Goal: Information Seeking & Learning: Learn about a topic

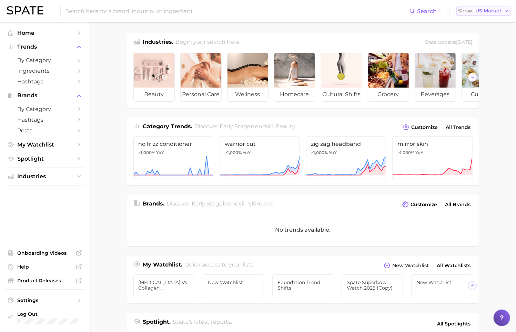
click at [498, 11] on span "US Market" at bounding box center [488, 11] width 26 height 4
click at [493, 117] on main "Industries. Begin your search here. Data update: [DATE] beauty personal care we…" at bounding box center [303, 283] width 426 height 522
click at [64, 59] on span "by Category" at bounding box center [44, 60] width 55 height 7
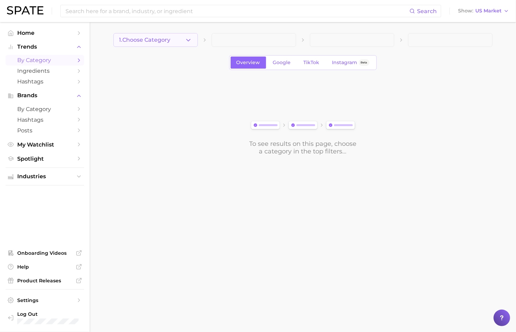
click at [189, 41] on icon "button" at bounding box center [188, 40] width 7 height 7
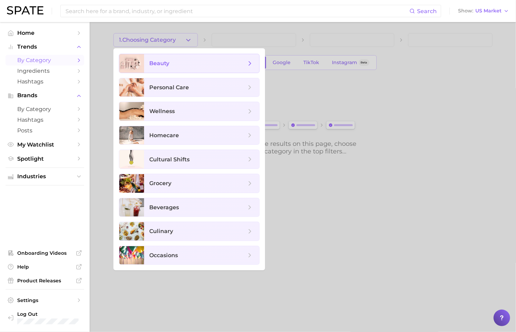
click at [195, 69] on span "beauty" at bounding box center [201, 63] width 115 height 19
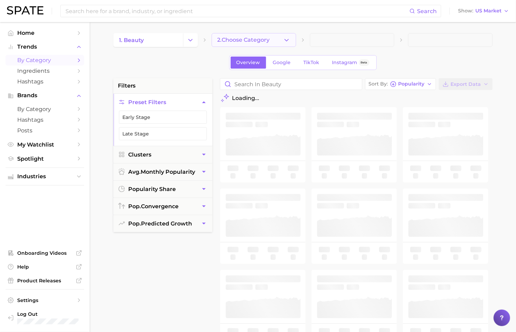
click at [272, 41] on button "2. Choose Category" at bounding box center [254, 40] width 84 height 14
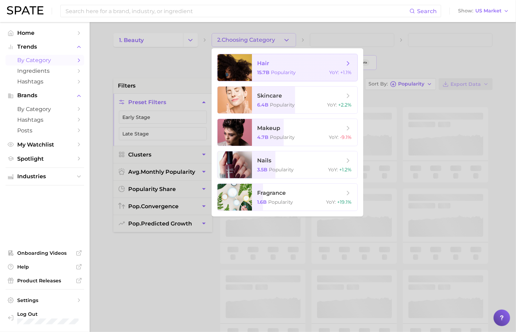
click at [303, 63] on span "hair" at bounding box center [301, 64] width 87 height 8
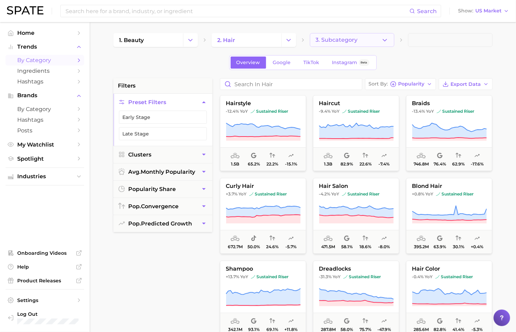
click at [366, 41] on button "3. Subcategory" at bounding box center [352, 40] width 84 height 14
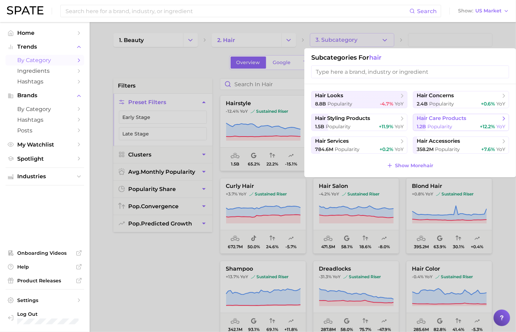
click at [455, 128] on div "1.2b Popularity +12.2% YoY" at bounding box center [461, 126] width 89 height 7
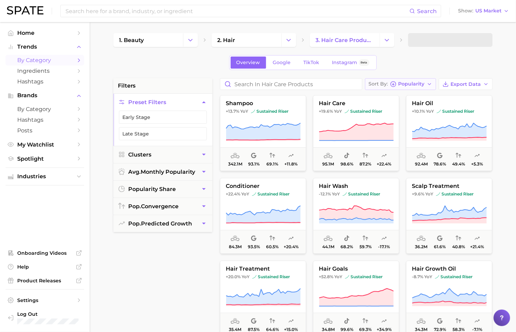
click at [432, 85] on icon "button" at bounding box center [430, 84] width 6 height 6
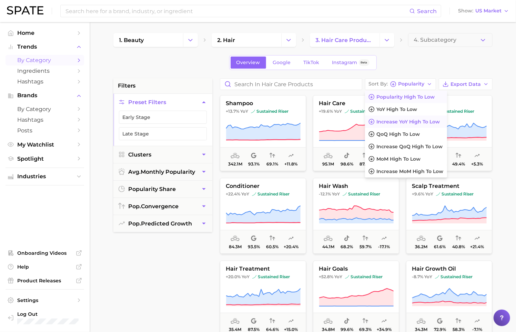
click at [433, 122] on span "Increase YoY high to low" at bounding box center [408, 122] width 63 height 6
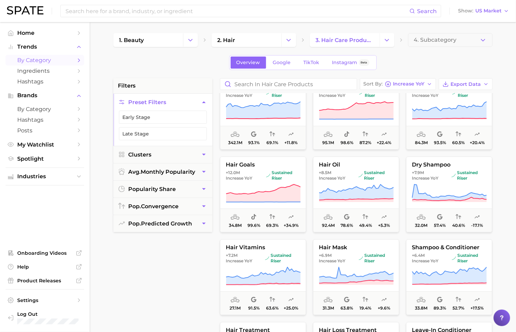
scroll to position [15, 0]
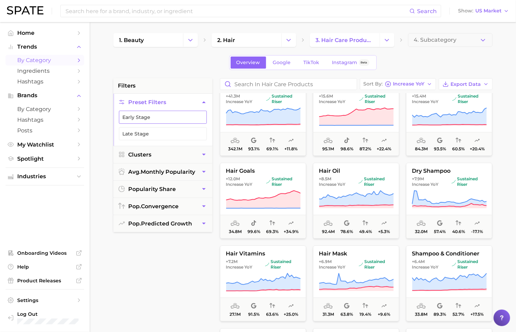
click at [171, 118] on button "Early Stage" at bounding box center [163, 117] width 88 height 13
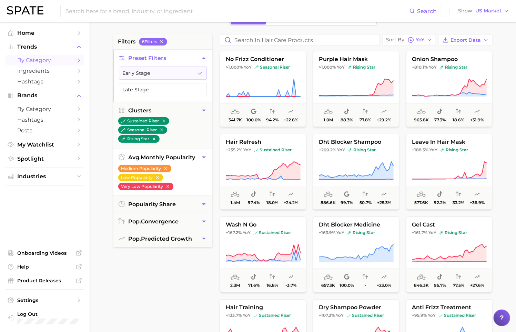
scroll to position [45, 0]
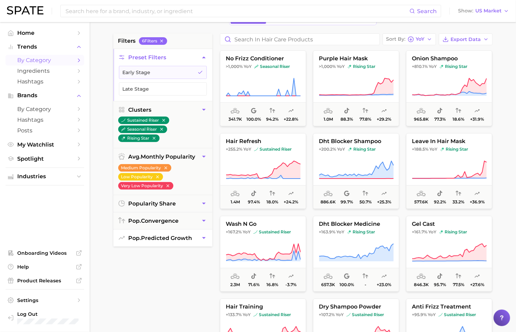
click at [207, 240] on button "pop. predicted growth" at bounding box center [162, 238] width 99 height 17
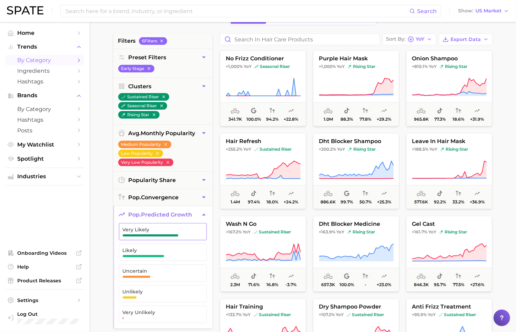
click at [183, 230] on span "Very Likely" at bounding box center [157, 230] width 69 height 6
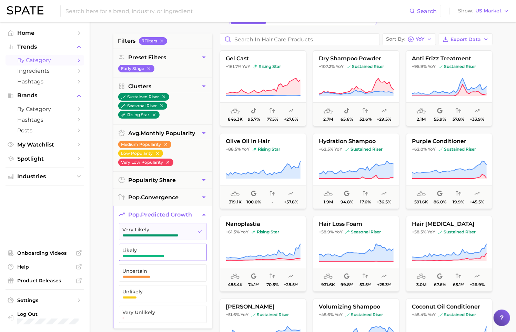
click at [182, 249] on span "Likely" at bounding box center [157, 251] width 69 height 6
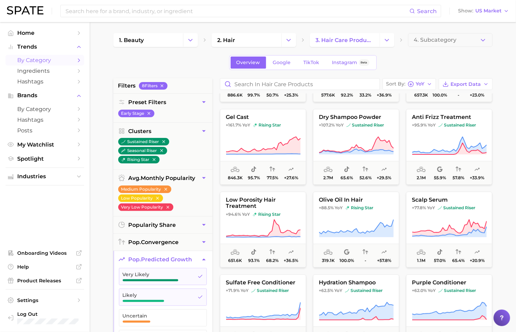
scroll to position [153, 0]
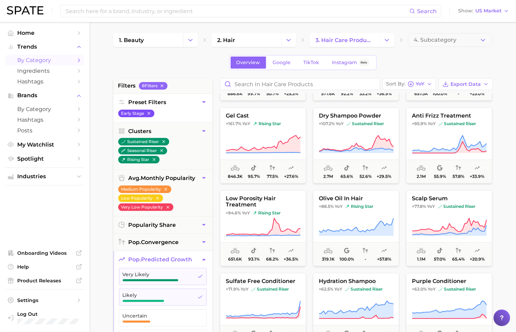
click at [150, 113] on icon "button" at bounding box center [148, 113] width 3 height 3
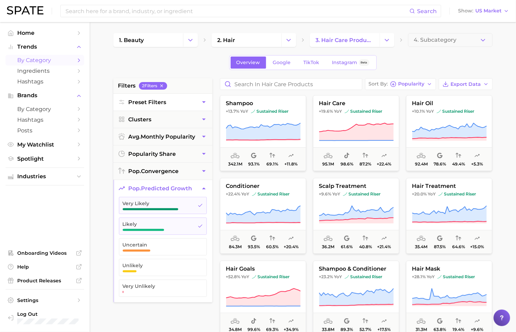
click at [164, 106] on button "Preset Filters" at bounding box center [162, 102] width 99 height 17
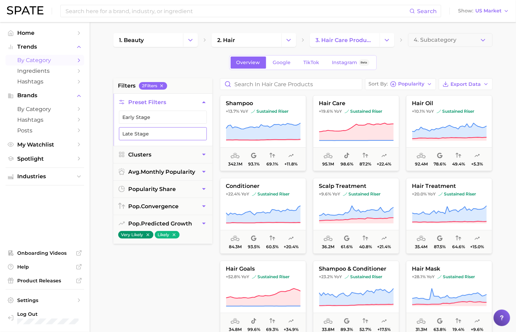
click at [156, 133] on button "Late Stage" at bounding box center [163, 133] width 88 height 13
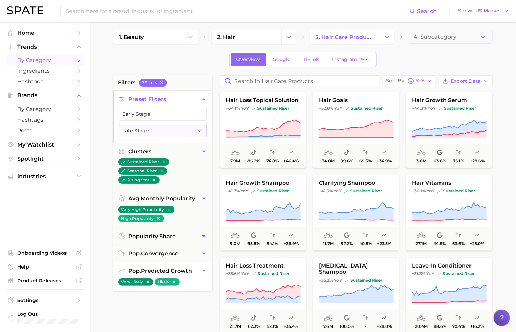
scroll to position [0, 0]
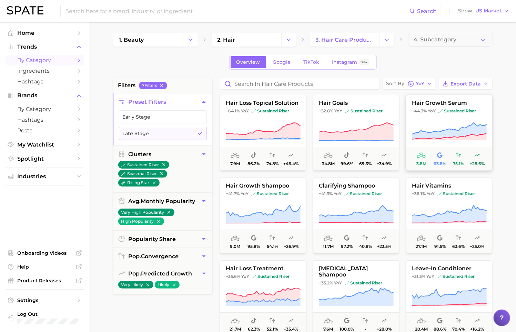
click at [422, 95] on button "hair growth serum +44.3% YoY sustained riser 3.8m 63.8% 75.1% +28.6%" at bounding box center [449, 133] width 86 height 76
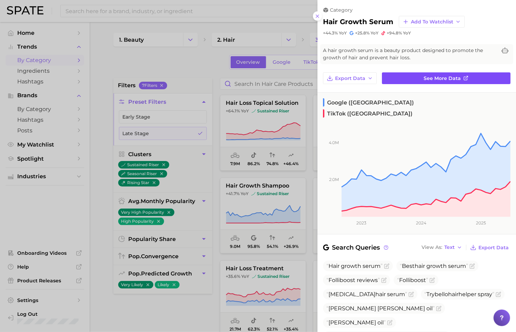
click at [431, 77] on span "See more data" at bounding box center [442, 79] width 37 height 6
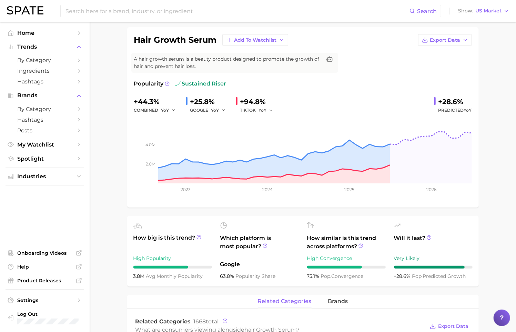
scroll to position [49, 0]
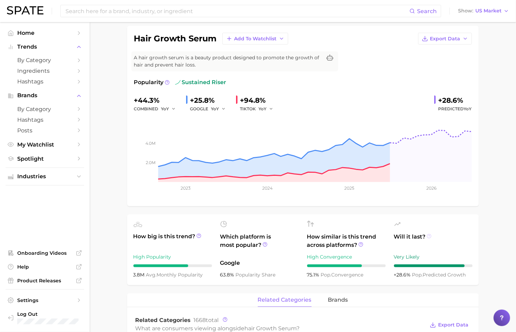
click at [430, 236] on icon at bounding box center [429, 236] width 5 height 5
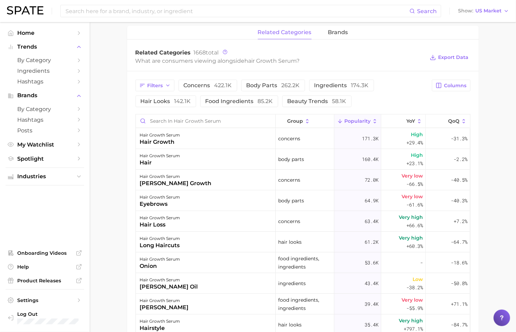
scroll to position [319, 0]
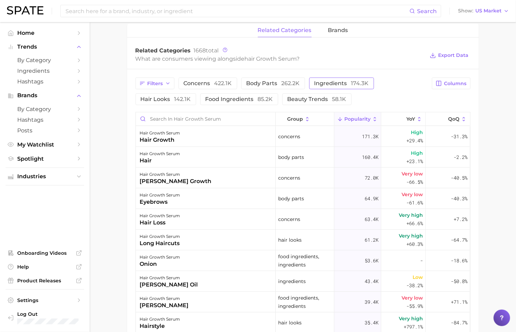
click at [342, 81] on span "ingredients 174.3k" at bounding box center [341, 84] width 54 height 6
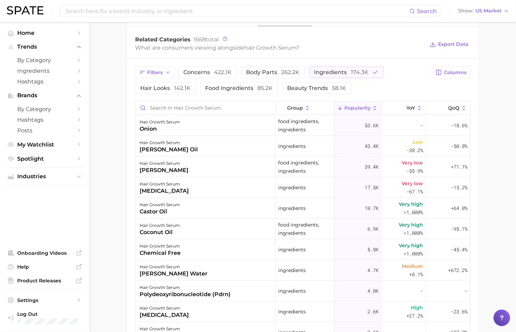
scroll to position [332, 0]
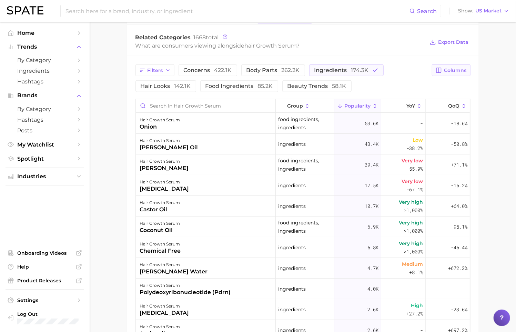
click at [459, 74] on button "Columns" at bounding box center [451, 70] width 38 height 12
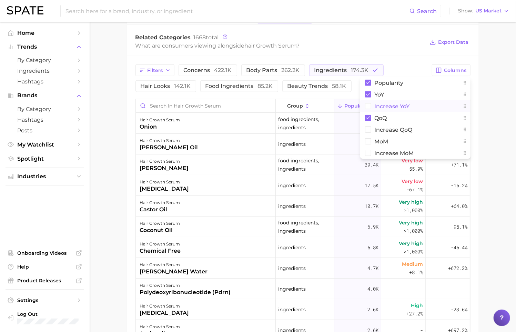
click at [431, 108] on button "Increase YoY" at bounding box center [415, 106] width 110 height 12
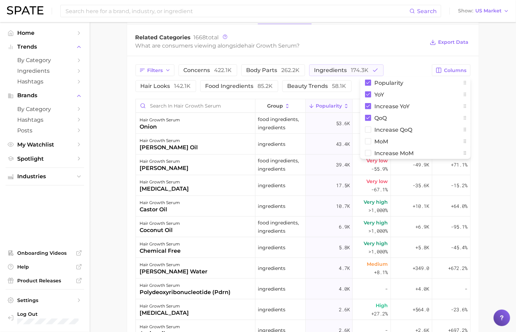
click at [407, 54] on div "Related Categories 1668 total What are consumers viewing alongside hair growth …" at bounding box center [303, 43] width 352 height 28
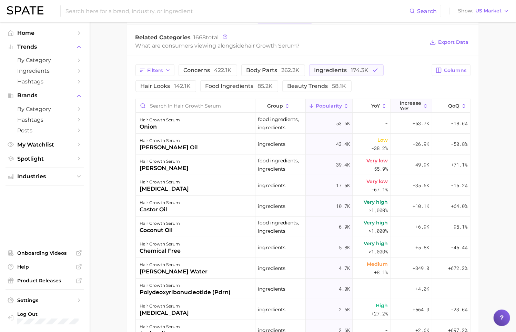
click at [422, 107] on button "Increase YoY" at bounding box center [411, 105] width 41 height 13
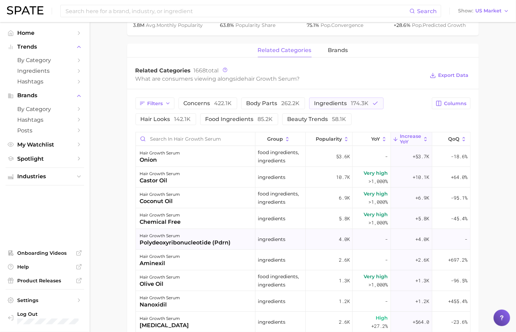
scroll to position [297, 0]
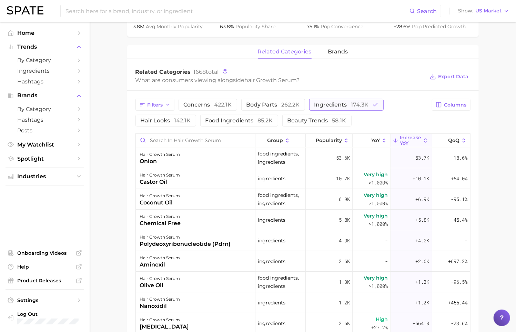
click at [338, 107] on span "ingredients 174.3k" at bounding box center [341, 105] width 54 height 6
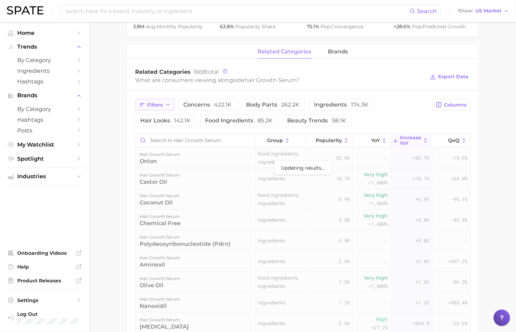
click at [162, 105] on span "Filters" at bounding box center [156, 105] width 16 height 6
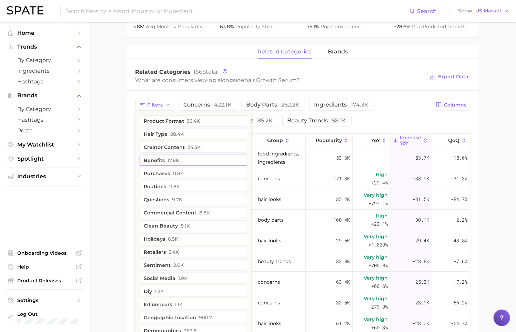
click at [177, 158] on span "17.8k" at bounding box center [174, 161] width 12 height 6
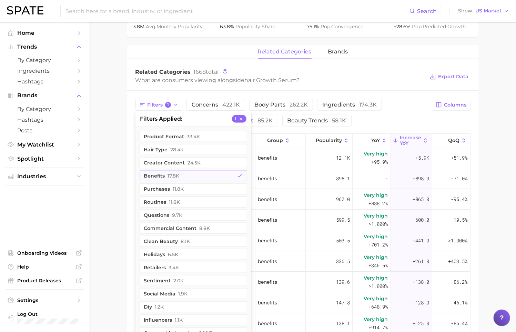
click at [113, 201] on main "1. hair 2. hair care products 3. hair loss products 4. hair growth serum Overvi…" at bounding box center [303, 116] width 426 height 783
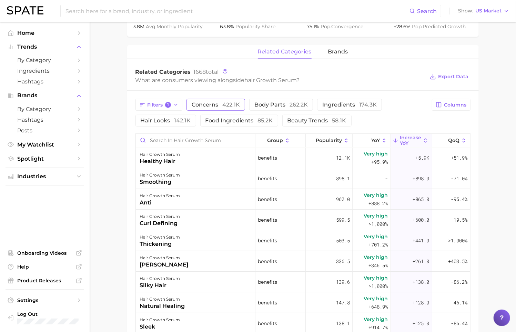
click at [200, 104] on span "concerns 422.1k" at bounding box center [216, 105] width 48 height 6
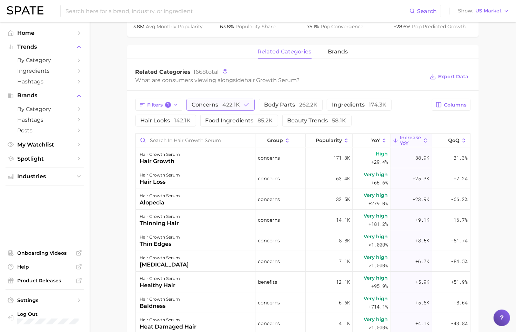
click at [225, 103] on span "422.1k" at bounding box center [231, 104] width 18 height 7
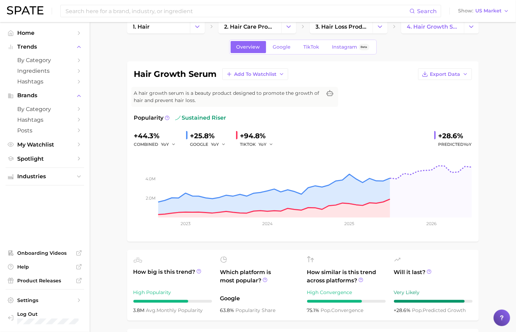
scroll to position [12, 0]
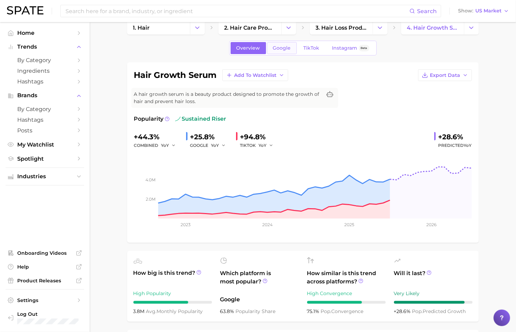
click at [278, 46] on span "Google" at bounding box center [282, 48] width 18 height 6
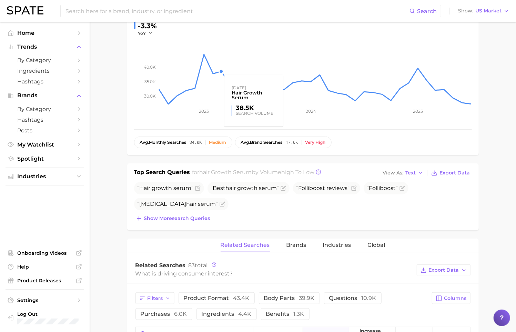
scroll to position [125, 0]
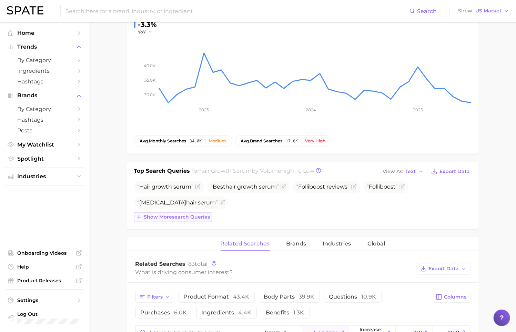
click at [195, 217] on span "Show more search queries" at bounding box center [177, 217] width 66 height 6
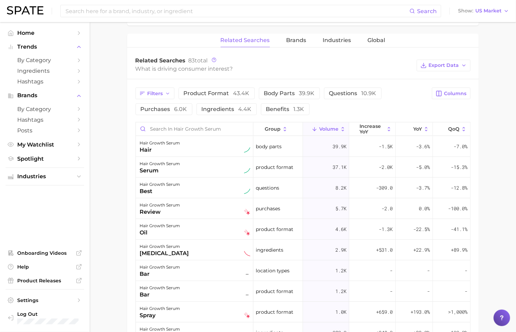
scroll to position [346, 0]
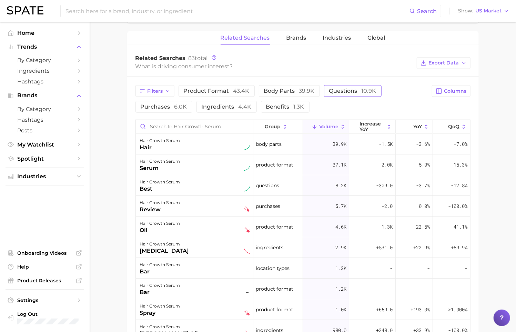
click at [337, 90] on span "questions 10.9k" at bounding box center [352, 91] width 47 height 7
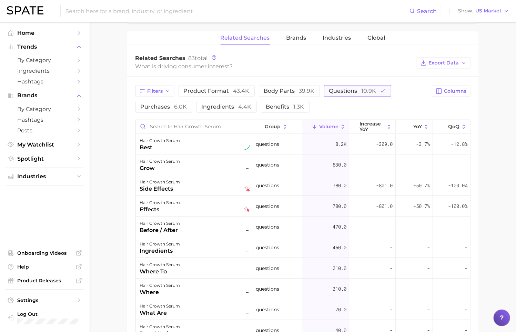
click at [337, 90] on span "questions 10.9k" at bounding box center [352, 91] width 47 height 7
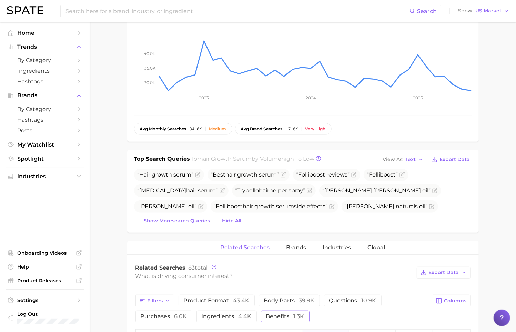
scroll to position [143, 0]
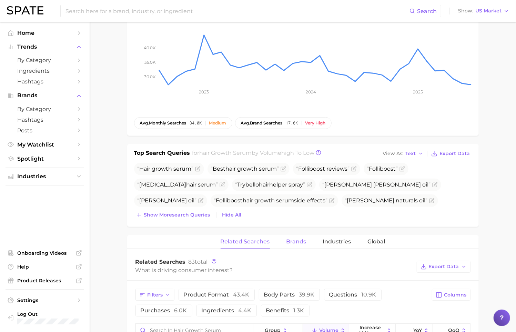
click at [290, 246] on button "Brands" at bounding box center [296, 241] width 20 height 13
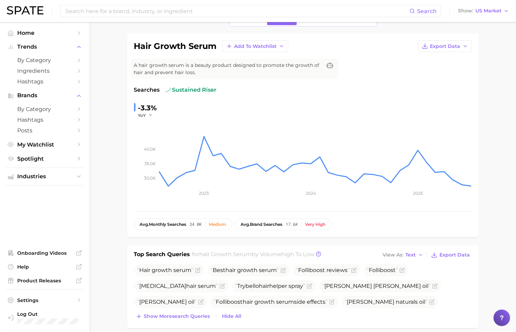
scroll to position [0, 0]
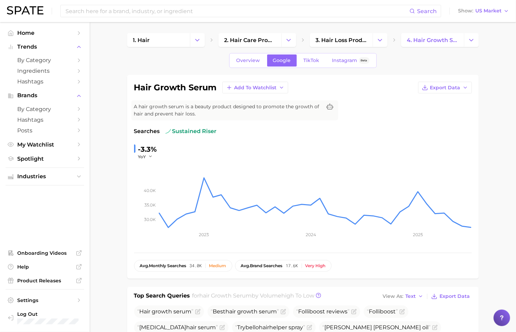
click at [309, 54] on div "Overview Google TikTok Instagram Beta" at bounding box center [303, 60] width 148 height 15
click at [308, 60] on span "TikTok" at bounding box center [312, 61] width 16 height 6
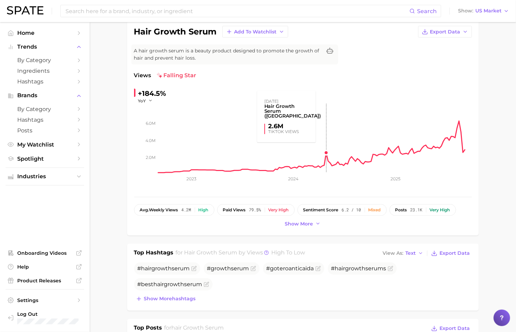
scroll to position [54, 0]
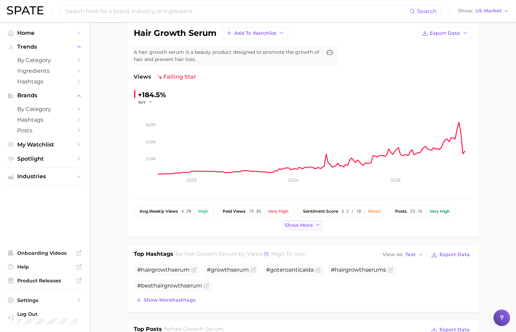
click at [297, 226] on span "Show more" at bounding box center [299, 225] width 28 height 6
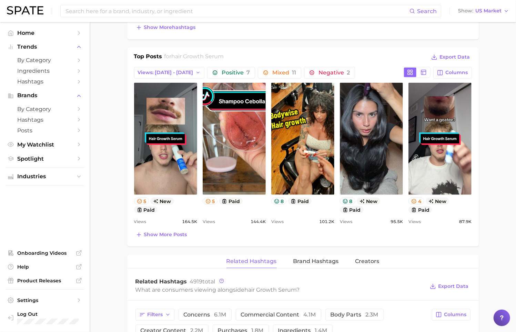
scroll to position [344, 0]
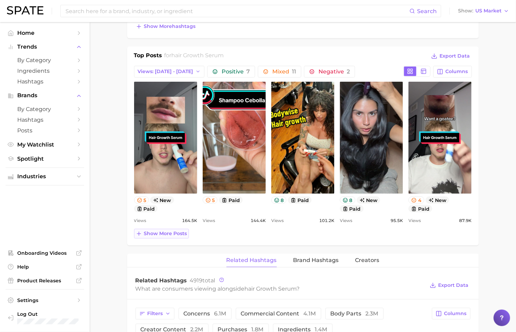
click at [171, 234] on span "Show more posts" at bounding box center [165, 234] width 43 height 6
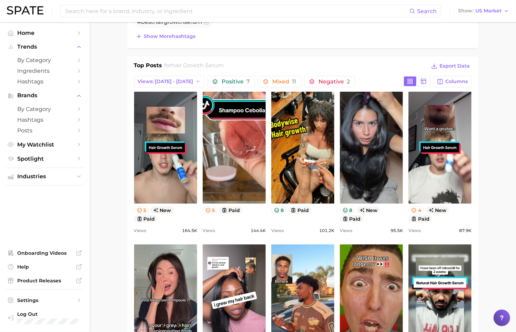
scroll to position [331, 0]
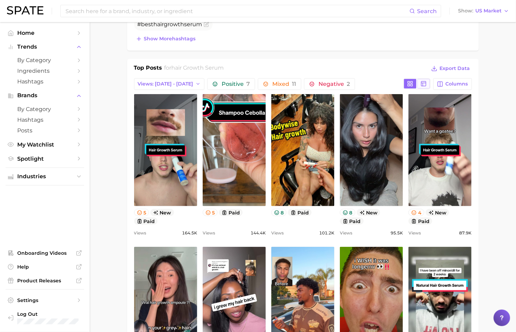
click at [425, 81] on icon at bounding box center [424, 84] width 6 height 6
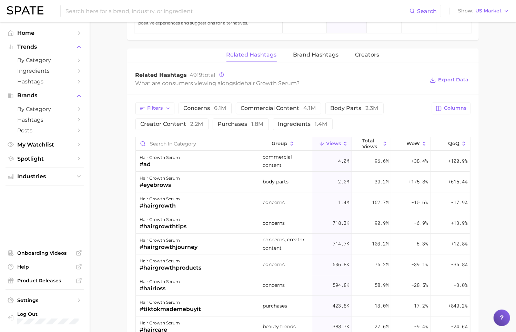
scroll to position [741, 0]
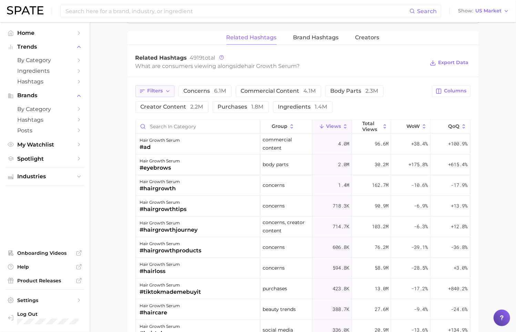
click at [165, 89] on icon "button" at bounding box center [168, 92] width 6 height 6
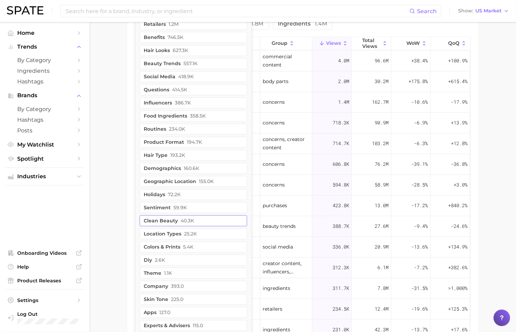
scroll to position [829, 0]
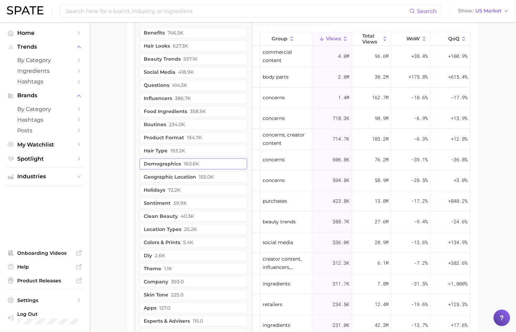
click at [191, 162] on span "160.6k" at bounding box center [192, 164] width 16 height 6
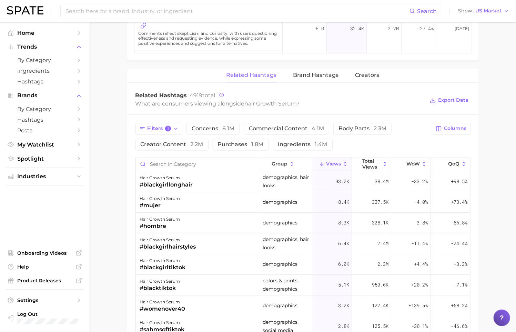
scroll to position [694, 0]
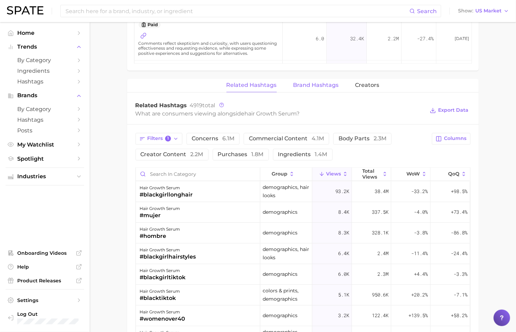
click at [315, 86] on span "Brand Hashtags" at bounding box center [316, 85] width 46 height 6
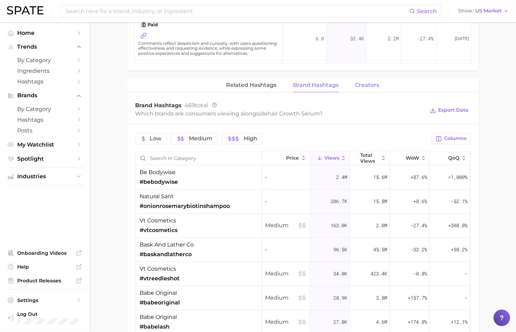
click at [359, 82] on span "Creators" at bounding box center [367, 85] width 24 height 6
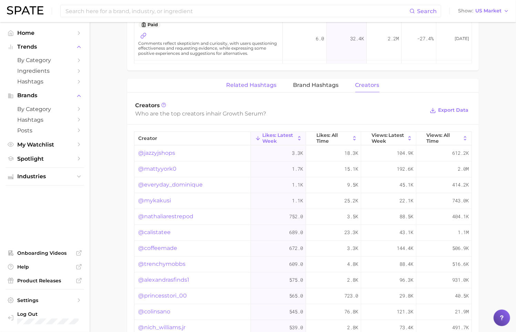
click at [265, 85] on span "Related Hashtags" at bounding box center [252, 85] width 50 height 6
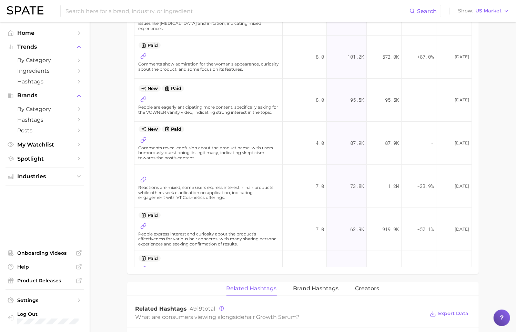
scroll to position [456, 0]
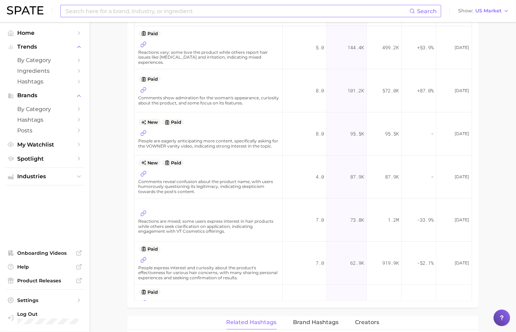
click at [120, 10] on input at bounding box center [237, 11] width 345 height 12
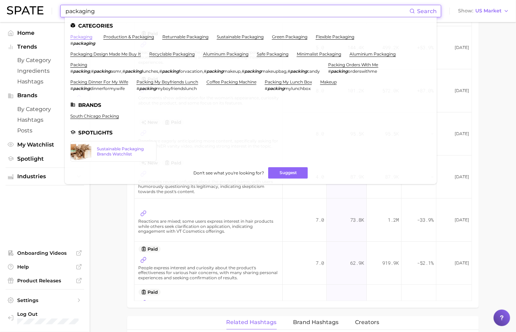
type input "packaging"
click at [86, 37] on link "packaging" at bounding box center [81, 36] width 22 height 5
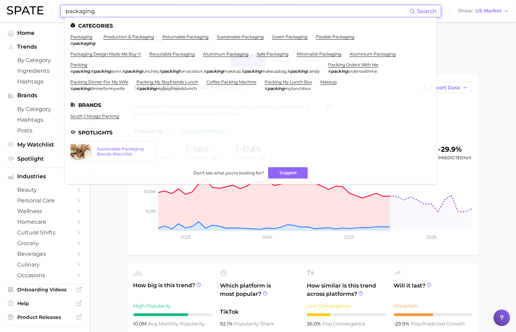
click at [109, 12] on input "packaging" at bounding box center [237, 11] width 345 height 12
click at [238, 36] on link "sustainable packaging" at bounding box center [240, 36] width 47 height 5
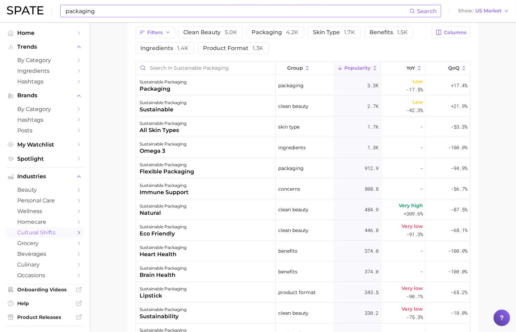
scroll to position [368, 0]
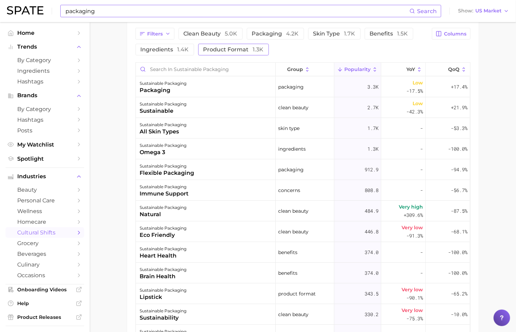
click at [234, 52] on span "product format 1.3k" at bounding box center [233, 50] width 60 height 6
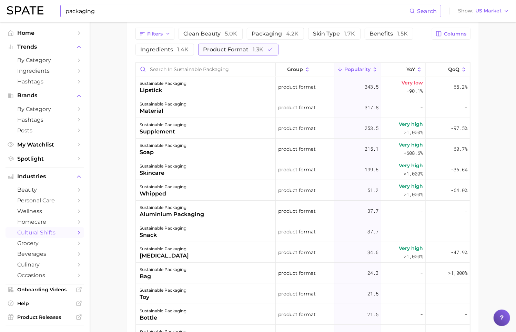
click at [226, 53] on button "product format 1.3k" at bounding box center [238, 50] width 80 height 12
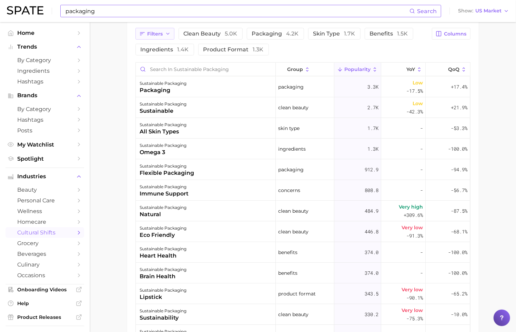
click at [162, 33] on span "Filters" at bounding box center [156, 34] width 16 height 6
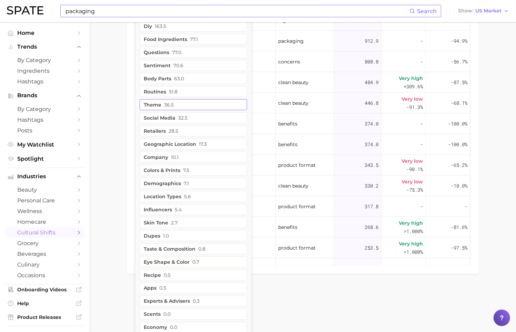
scroll to position [502, 0]
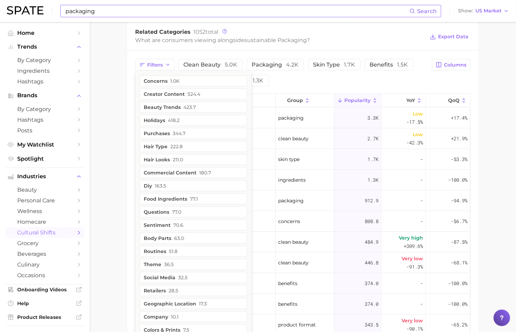
click at [119, 103] on main "1. societal shifts & culture 2. sustainability 3. production & packaging 4. sus…" at bounding box center [303, 76] width 426 height 783
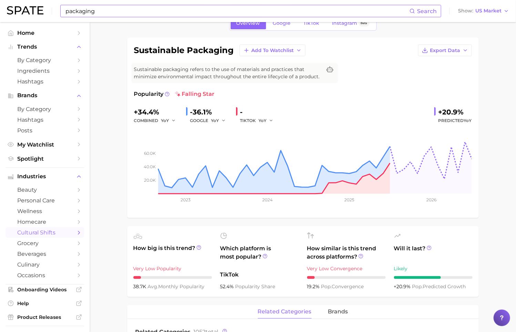
scroll to position [9, 0]
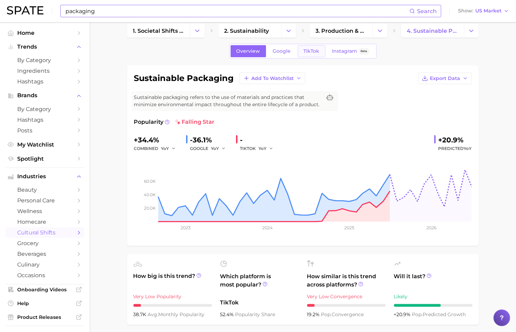
click at [308, 49] on span "TikTok" at bounding box center [312, 51] width 16 height 6
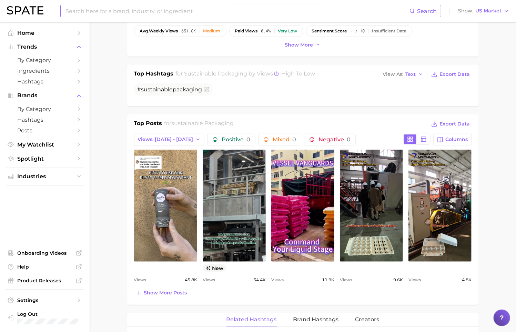
scroll to position [252, 0]
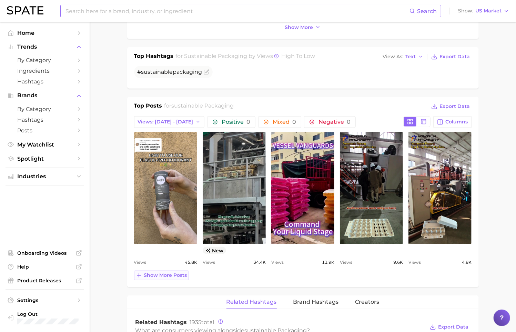
click at [154, 273] on span "Show more posts" at bounding box center [165, 275] width 43 height 6
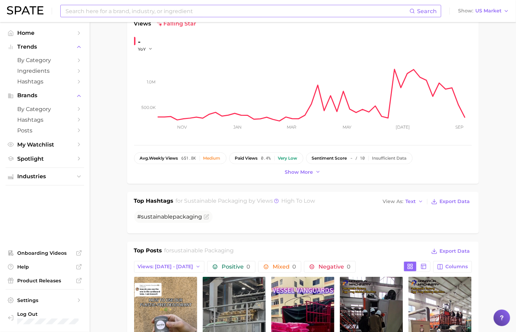
scroll to position [0, 0]
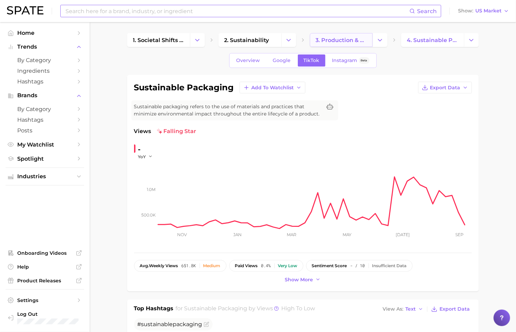
click at [334, 44] on link "3. production & packaging" at bounding box center [341, 40] width 63 height 14
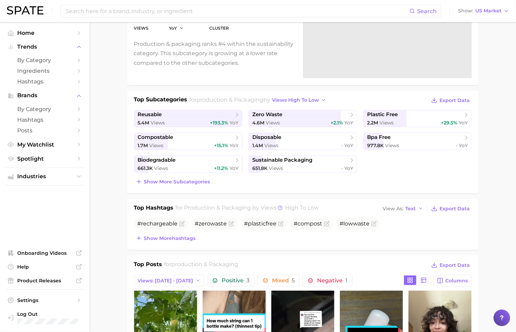
scroll to position [97, 0]
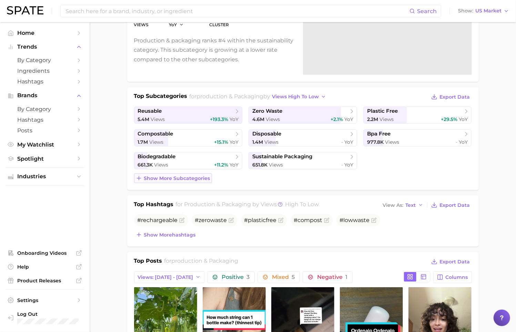
click at [165, 180] on span "Show more subcategories" at bounding box center [177, 178] width 66 height 6
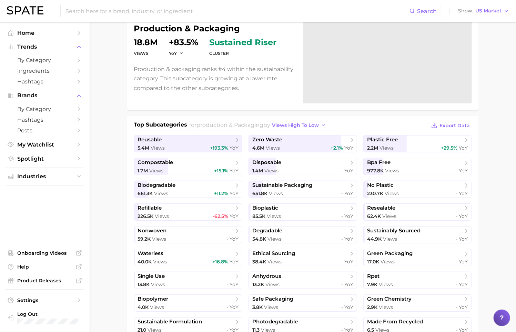
scroll to position [0, 0]
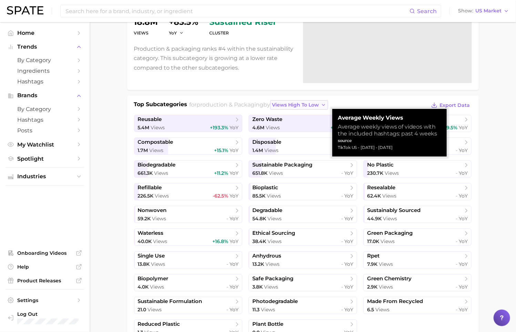
click at [301, 105] on span "views high to low" at bounding box center [295, 105] width 47 height 6
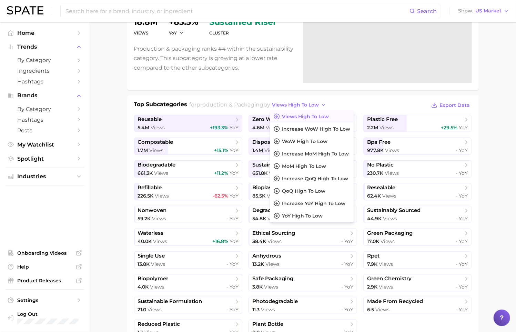
click at [336, 99] on div "Top Subcategories for production & packaging by views high to low Views high to…" at bounding box center [303, 226] width 352 height 262
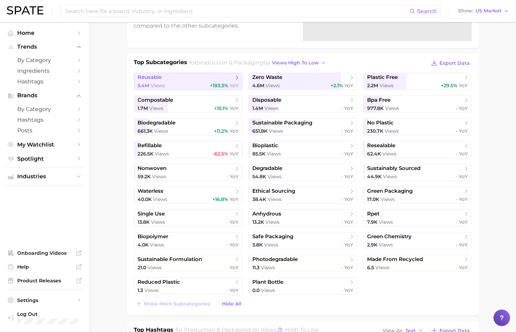
click at [203, 84] on div "5.4m Views +193.3% YoY" at bounding box center [188, 85] width 101 height 7
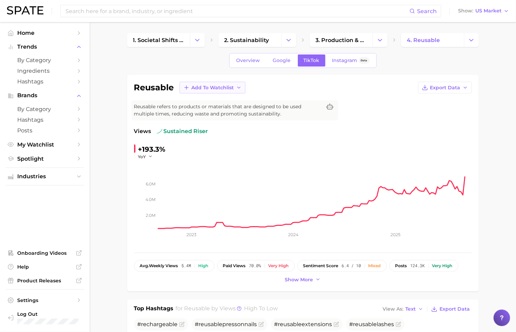
click at [225, 88] on span "Add to Watchlist" at bounding box center [213, 88] width 42 height 6
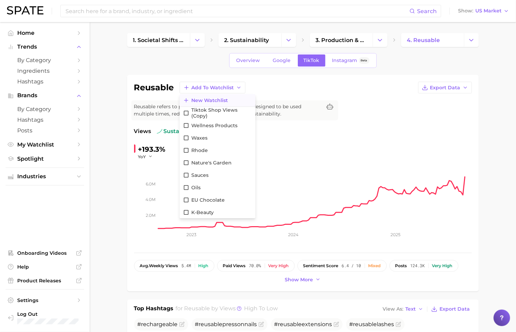
click at [219, 98] on span "New Watchlist" at bounding box center [209, 101] width 37 height 6
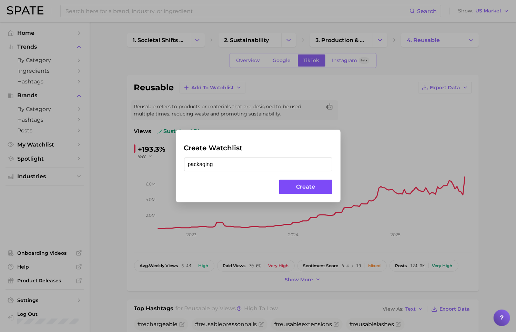
type input "packaging"
click at [309, 189] on button "Create" at bounding box center [305, 187] width 53 height 15
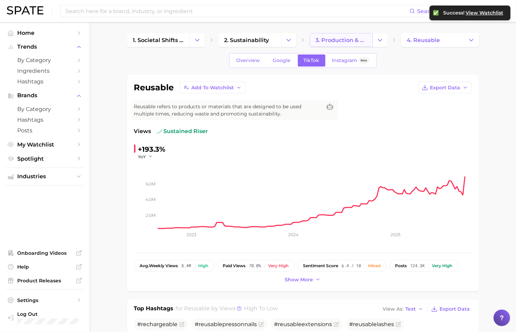
click at [331, 40] on span "3. production & packaging" at bounding box center [341, 40] width 51 height 7
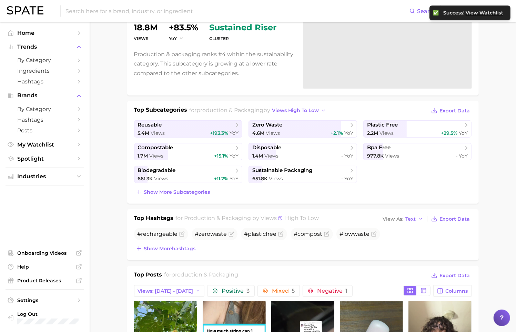
scroll to position [83, 0]
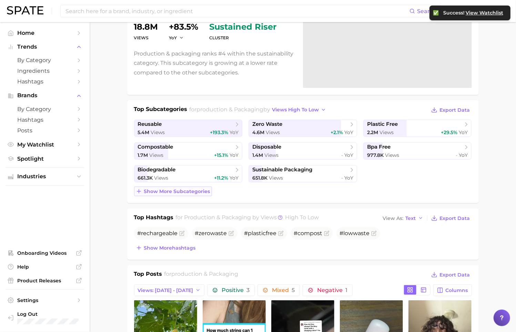
click at [187, 191] on span "Show more subcategories" at bounding box center [177, 192] width 66 height 6
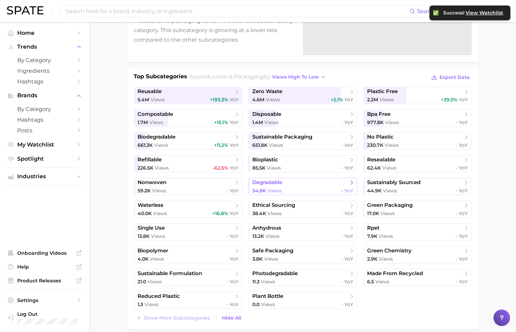
scroll to position [120, 0]
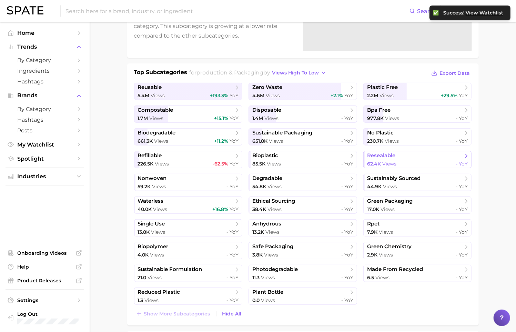
click at [384, 161] on span "62.4k Views" at bounding box center [381, 164] width 29 height 7
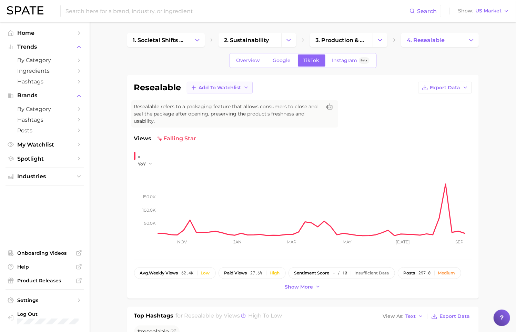
click at [219, 85] on span "Add to Watchlist" at bounding box center [220, 88] width 42 height 6
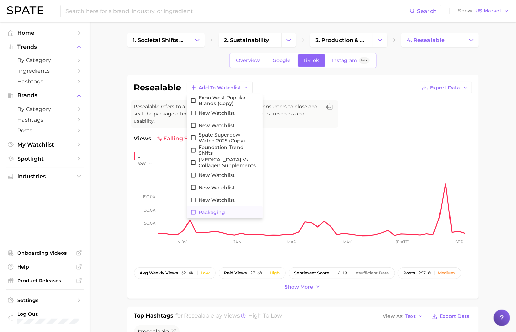
click at [218, 211] on span "packaging" at bounding box center [212, 213] width 27 height 6
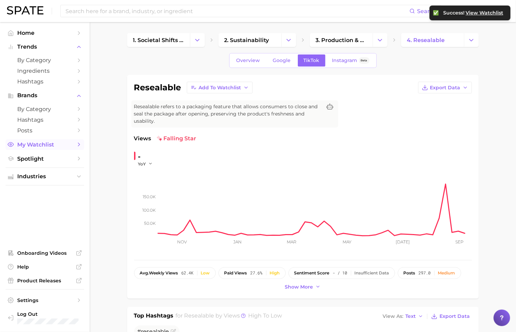
click at [52, 147] on span "My Watchlist" at bounding box center [44, 144] width 55 height 7
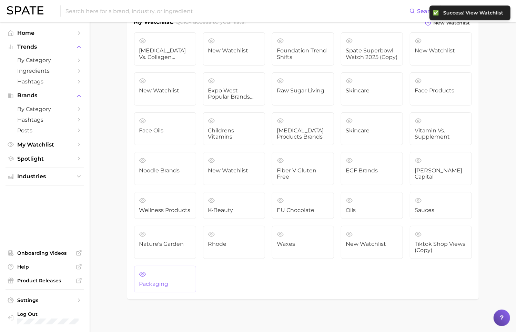
click at [169, 275] on link "packaging" at bounding box center [165, 279] width 62 height 27
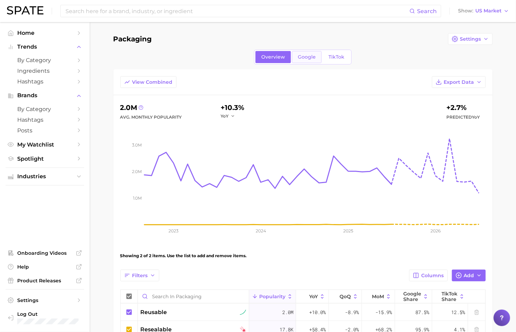
click at [299, 56] on span "Google" at bounding box center [307, 57] width 18 height 6
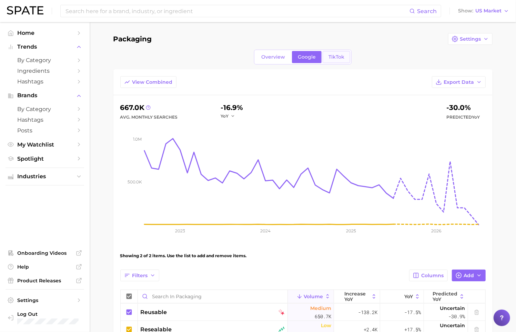
click at [331, 57] on span "TikTok" at bounding box center [337, 57] width 16 height 6
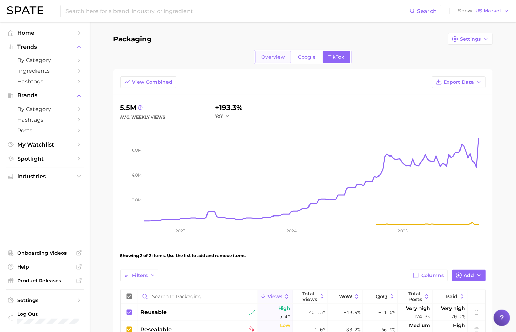
click at [275, 58] on span "Overview" at bounding box center [273, 57] width 24 height 6
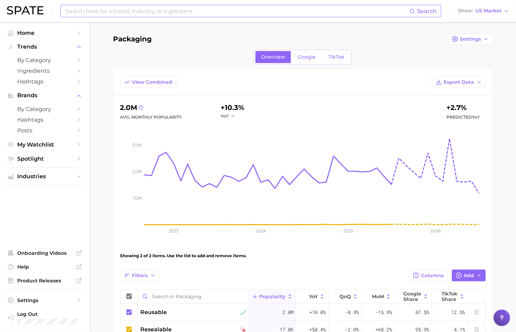
click at [102, 14] on input at bounding box center [237, 11] width 345 height 12
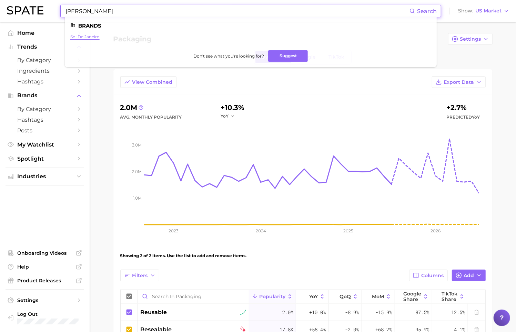
type input "[PERSON_NAME]"
click at [88, 37] on link "sol de janeiro" at bounding box center [84, 36] width 29 height 5
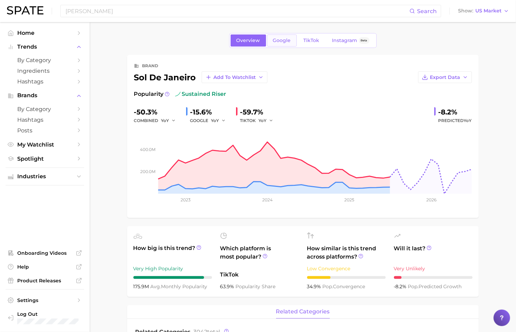
click at [283, 37] on link "Google" at bounding box center [282, 40] width 30 height 12
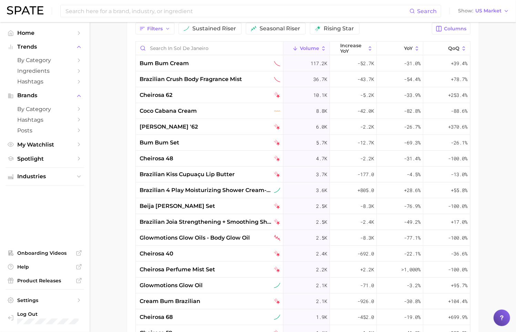
scroll to position [365, 0]
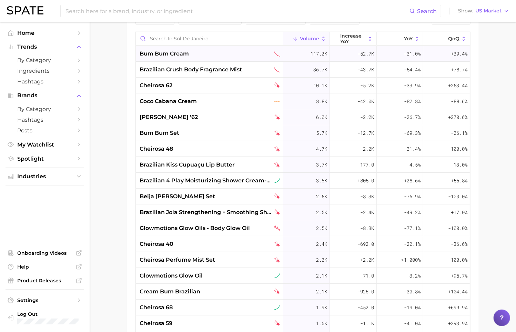
click at [215, 51] on div "bum bum cream" at bounding box center [210, 54] width 140 height 8
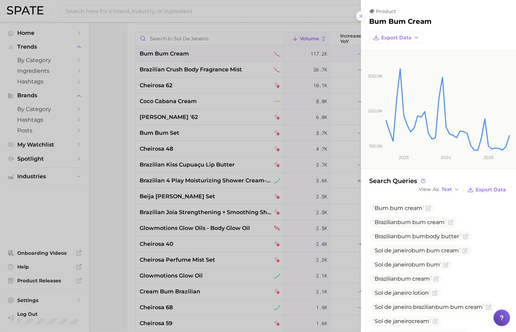
click at [105, 147] on div at bounding box center [258, 166] width 516 height 332
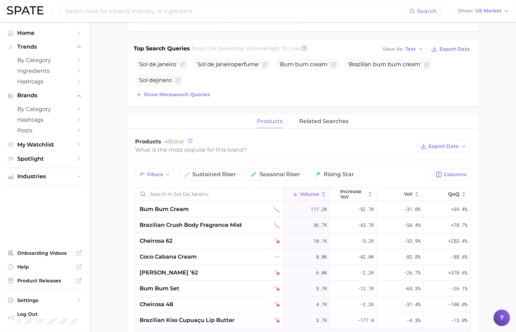
scroll to position [201, 0]
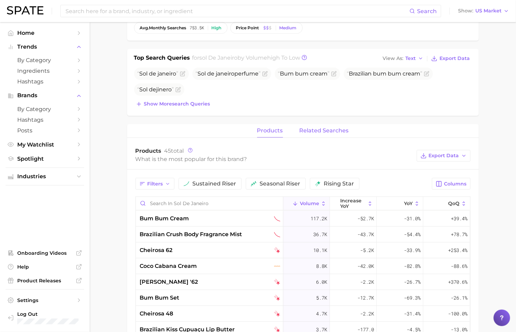
click at [322, 129] on span "related searches" at bounding box center [324, 131] width 49 height 6
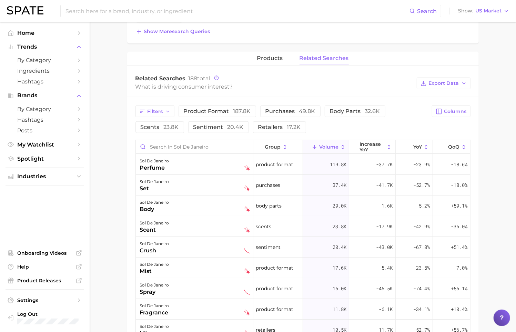
scroll to position [275, 0]
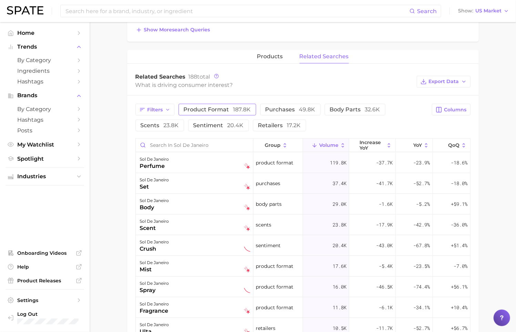
click at [220, 109] on span "product format 187.8k" at bounding box center [217, 109] width 67 height 7
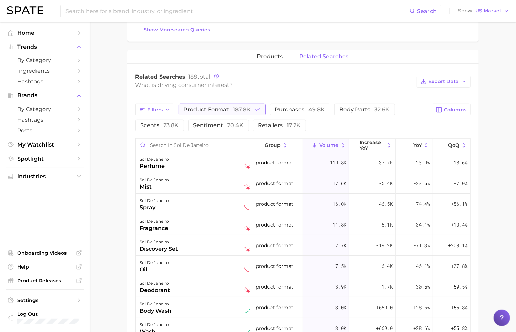
click at [220, 109] on span "product format 187.8k" at bounding box center [217, 109] width 67 height 7
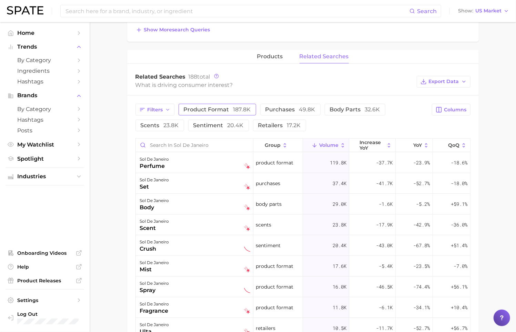
click at [220, 109] on span "product format 187.8k" at bounding box center [217, 109] width 67 height 7
click at [389, 146] on icon at bounding box center [389, 145] width 6 height 6
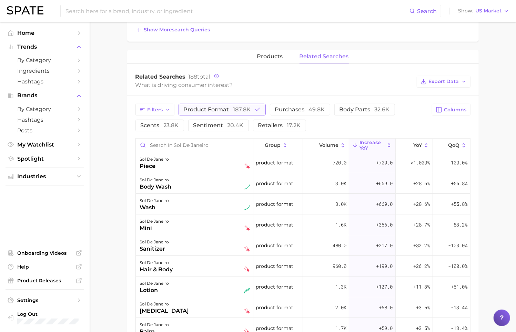
click at [234, 112] on button "product format 187.8k" at bounding box center [222, 110] width 87 height 12
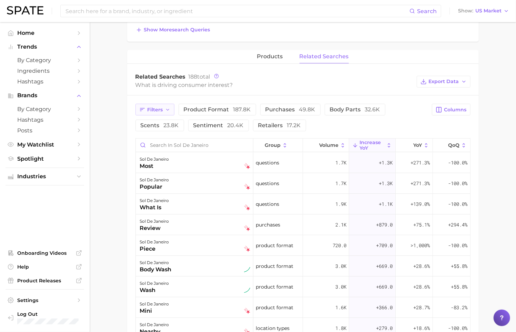
click at [161, 104] on button "Filters" at bounding box center [154, 110] width 39 height 12
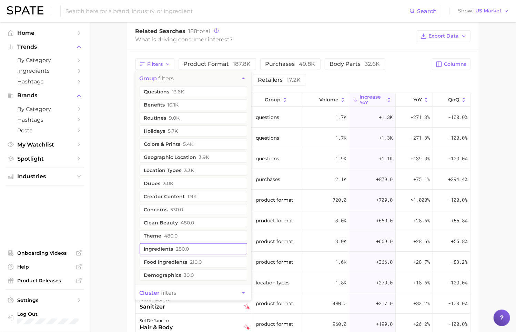
click at [187, 246] on span "280.0" at bounding box center [182, 249] width 13 height 6
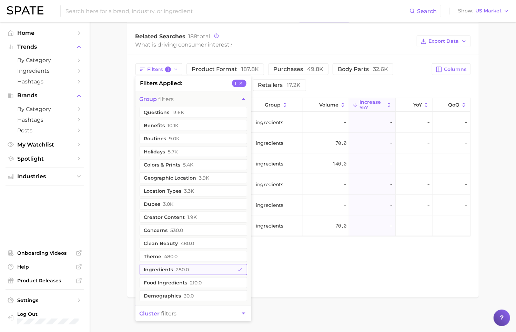
scroll to position [314, 0]
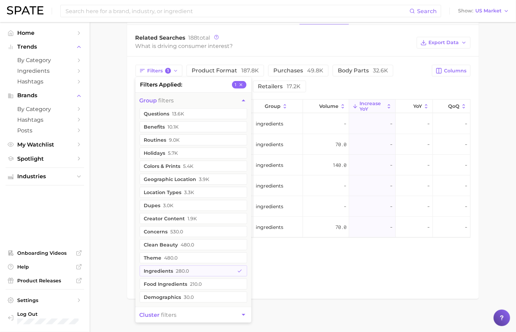
click at [107, 204] on main "Overview Google TikTok Instagram Beta brand sol de janeiro Add to Watchlist Exp…" at bounding box center [303, 20] width 426 height 625
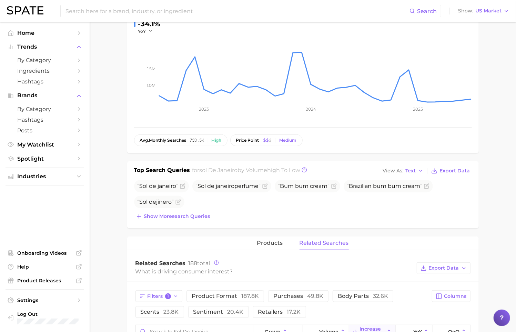
scroll to position [0, 0]
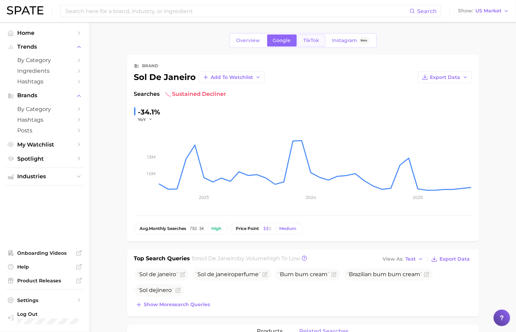
click at [313, 34] on link "TikTok" at bounding box center [312, 40] width 28 height 12
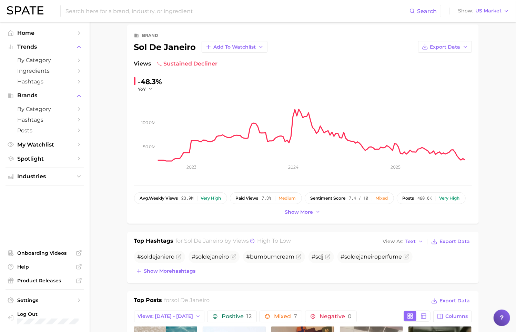
scroll to position [31, 0]
click at [305, 214] on span "Show more" at bounding box center [299, 212] width 28 height 6
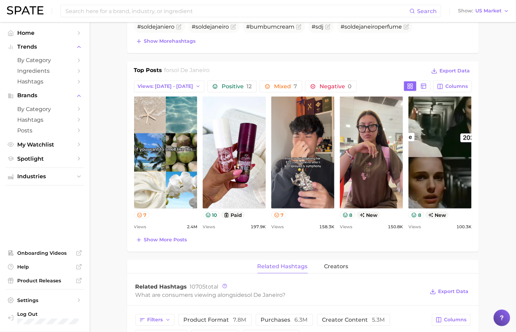
scroll to position [279, 0]
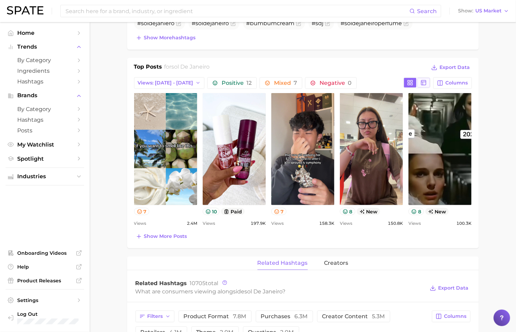
click at [424, 83] on icon at bounding box center [424, 83] width 6 height 6
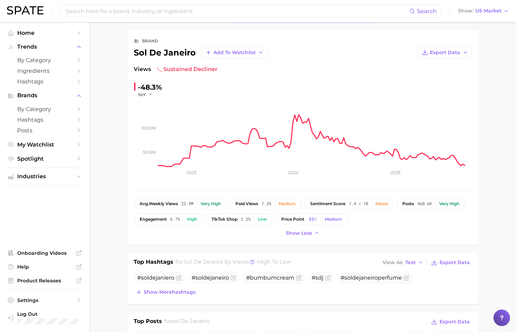
scroll to position [0, 0]
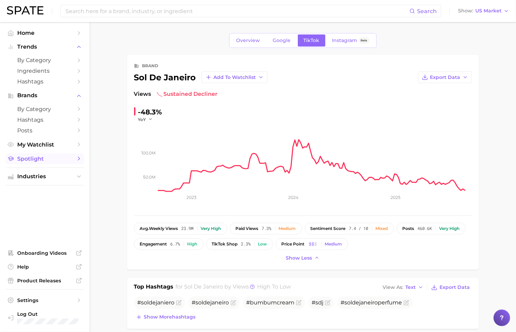
click at [54, 160] on span "Spotlight" at bounding box center [44, 158] width 55 height 7
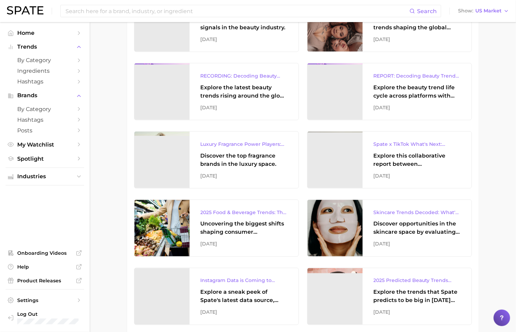
scroll to position [561, 0]
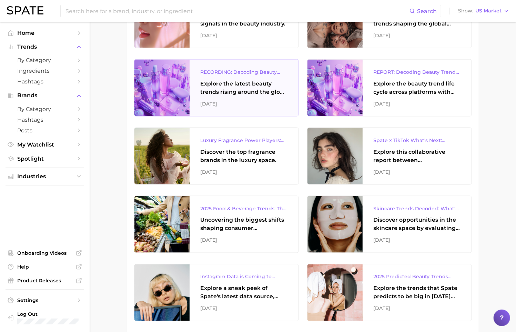
click at [264, 100] on div "[DATE]" at bounding box center [244, 104] width 87 height 8
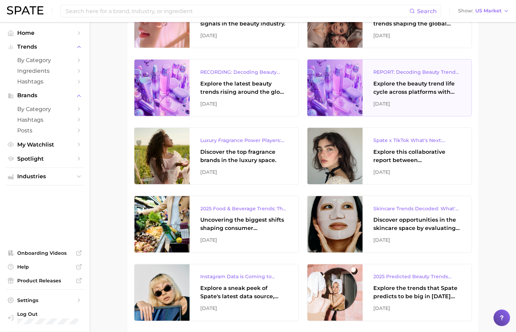
click at [356, 95] on div at bounding box center [335, 88] width 55 height 57
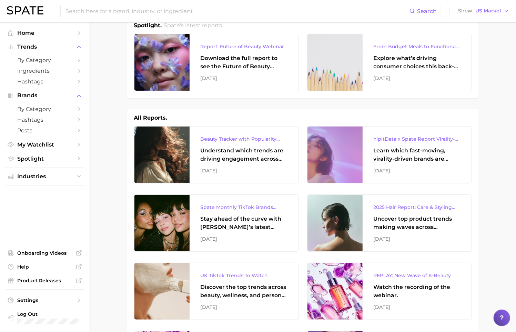
scroll to position [0, 0]
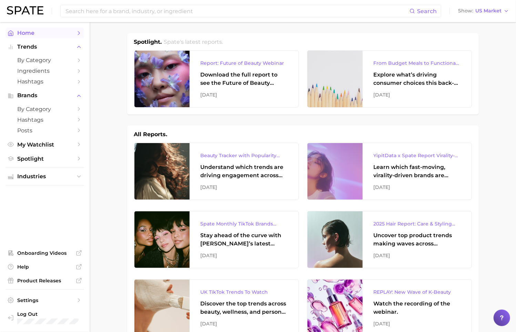
click at [44, 33] on span "Home" at bounding box center [44, 33] width 55 height 7
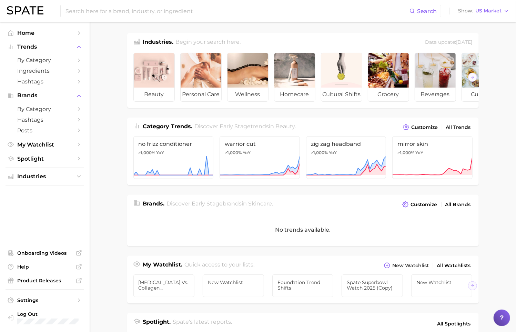
click at [123, 74] on main "Industries. Begin your search here. Data update: [DATE] beauty personal care we…" at bounding box center [303, 283] width 426 height 522
